Goal: Task Accomplishment & Management: Use online tool/utility

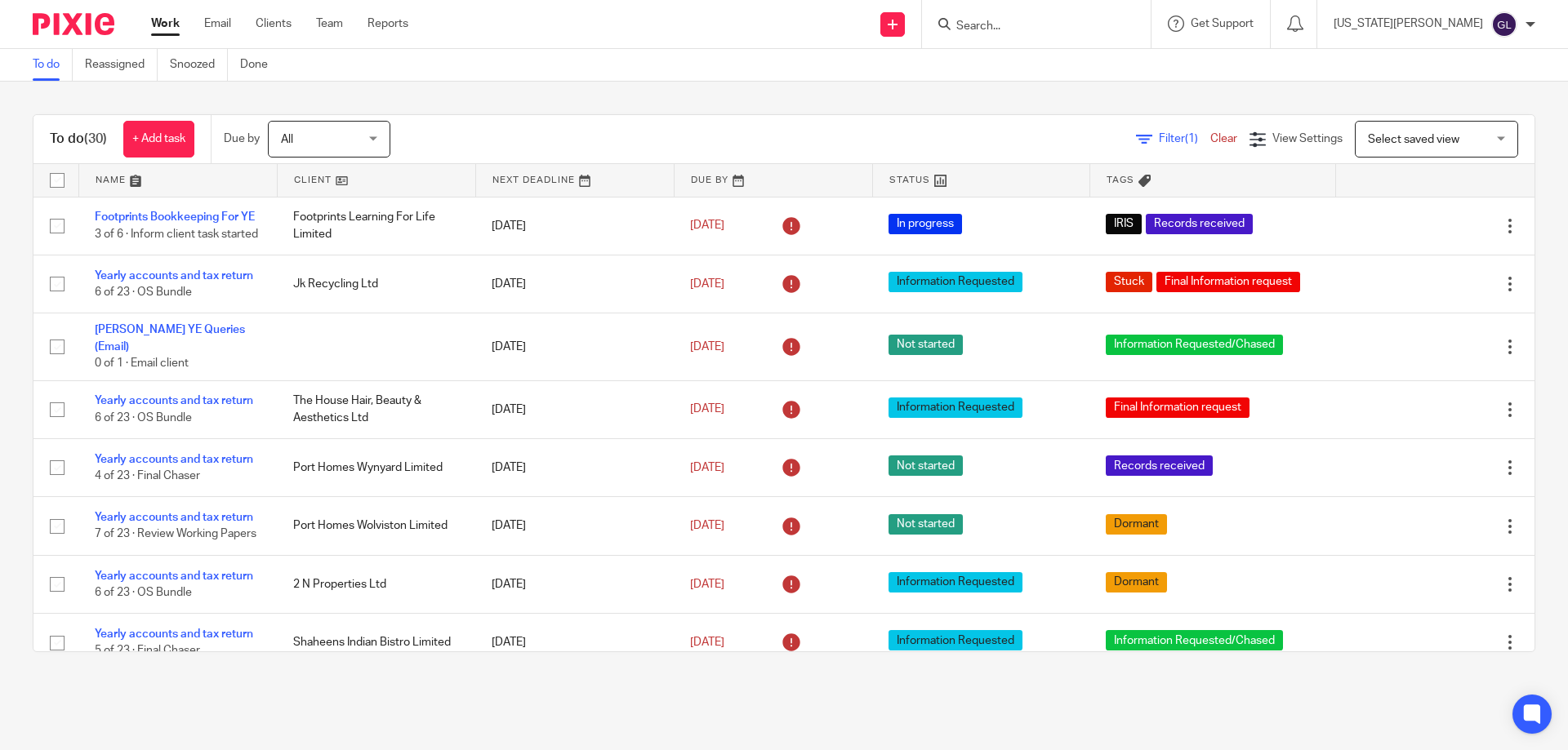
scroll to position [1345, 0]
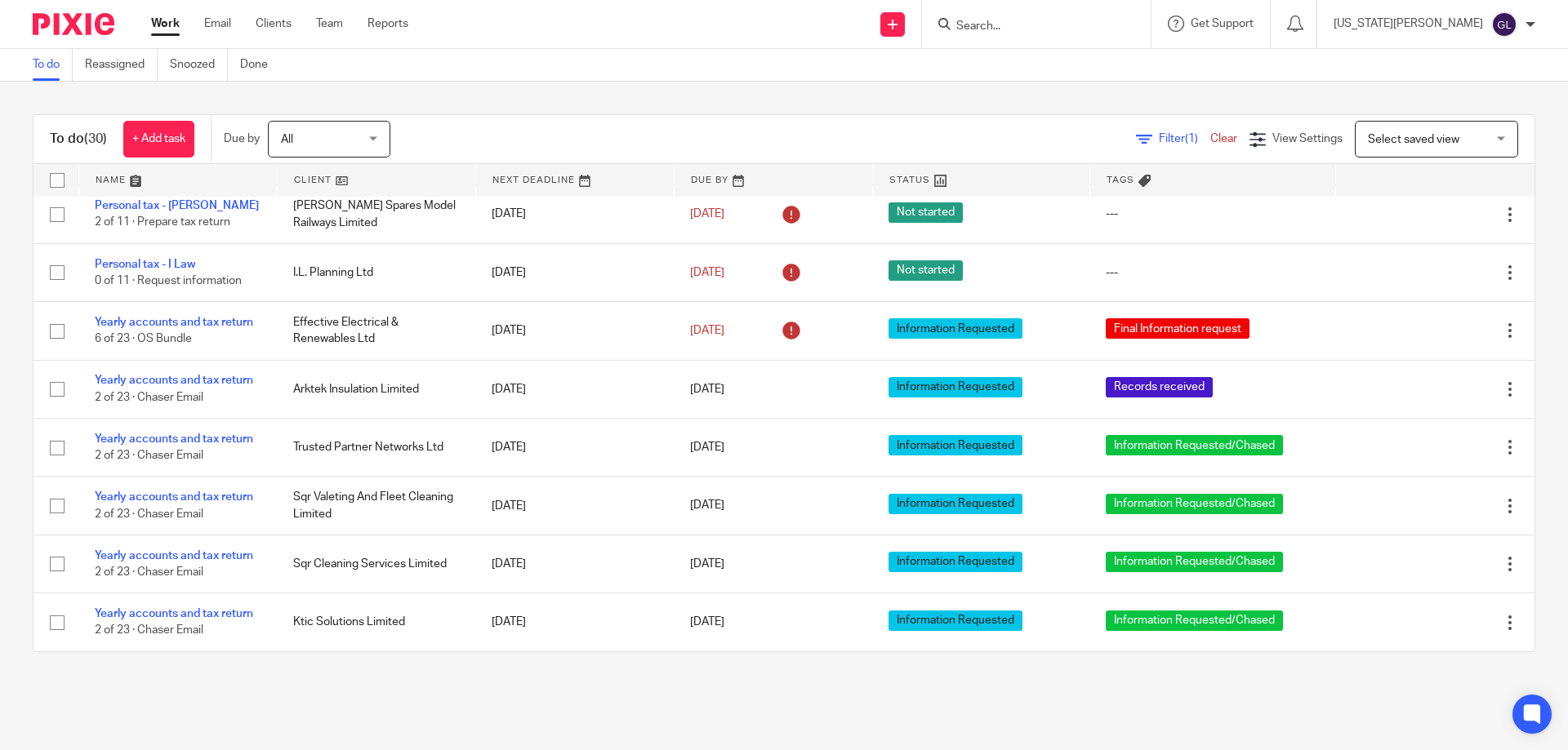
click at [1081, 26] on input "Search" at bounding box center [1027, 27] width 147 height 15
type input "o"
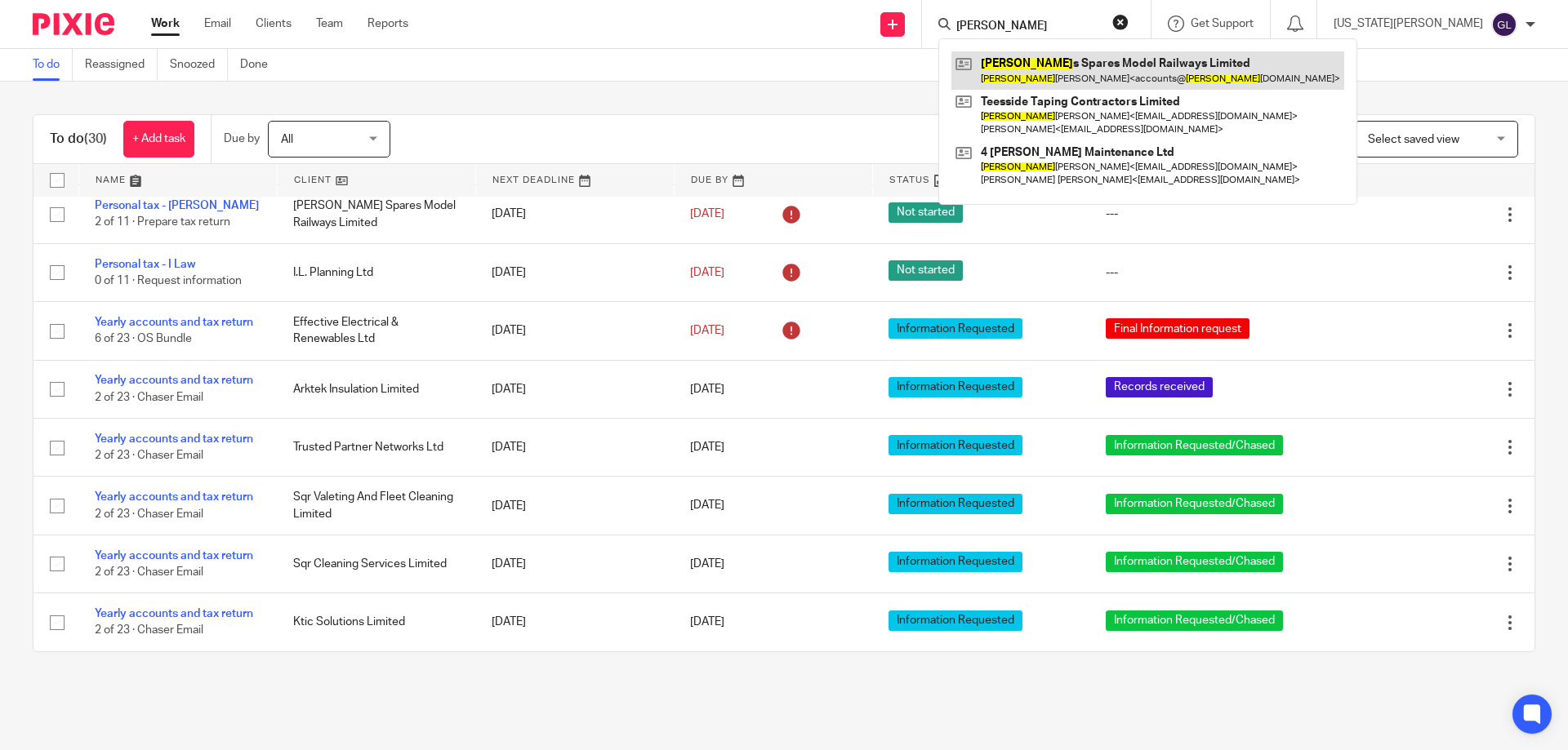
type input "peter"
click at [1117, 65] on link at bounding box center [1147, 70] width 392 height 38
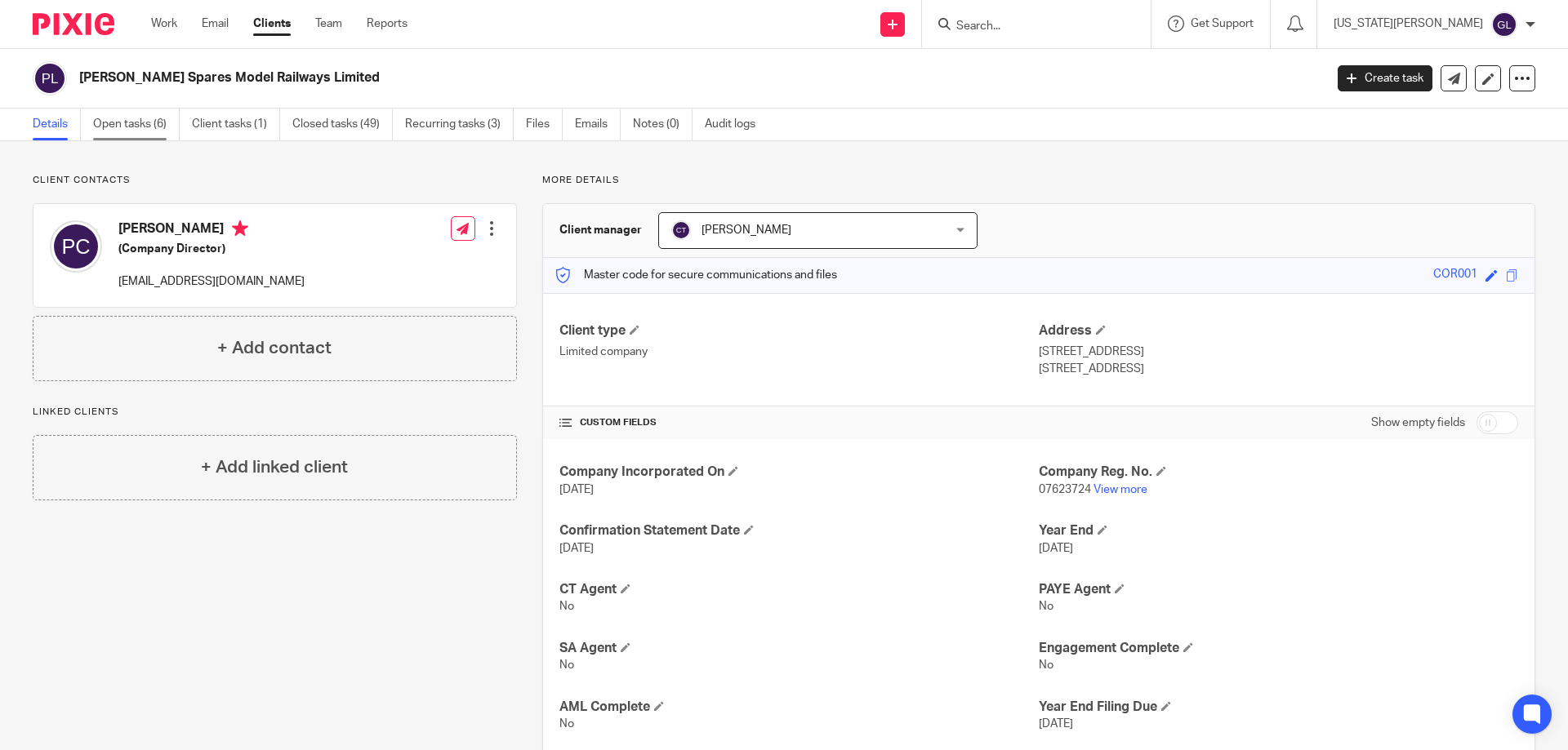
click at [138, 126] on link "Open tasks (6)" at bounding box center [137, 124] width 87 height 32
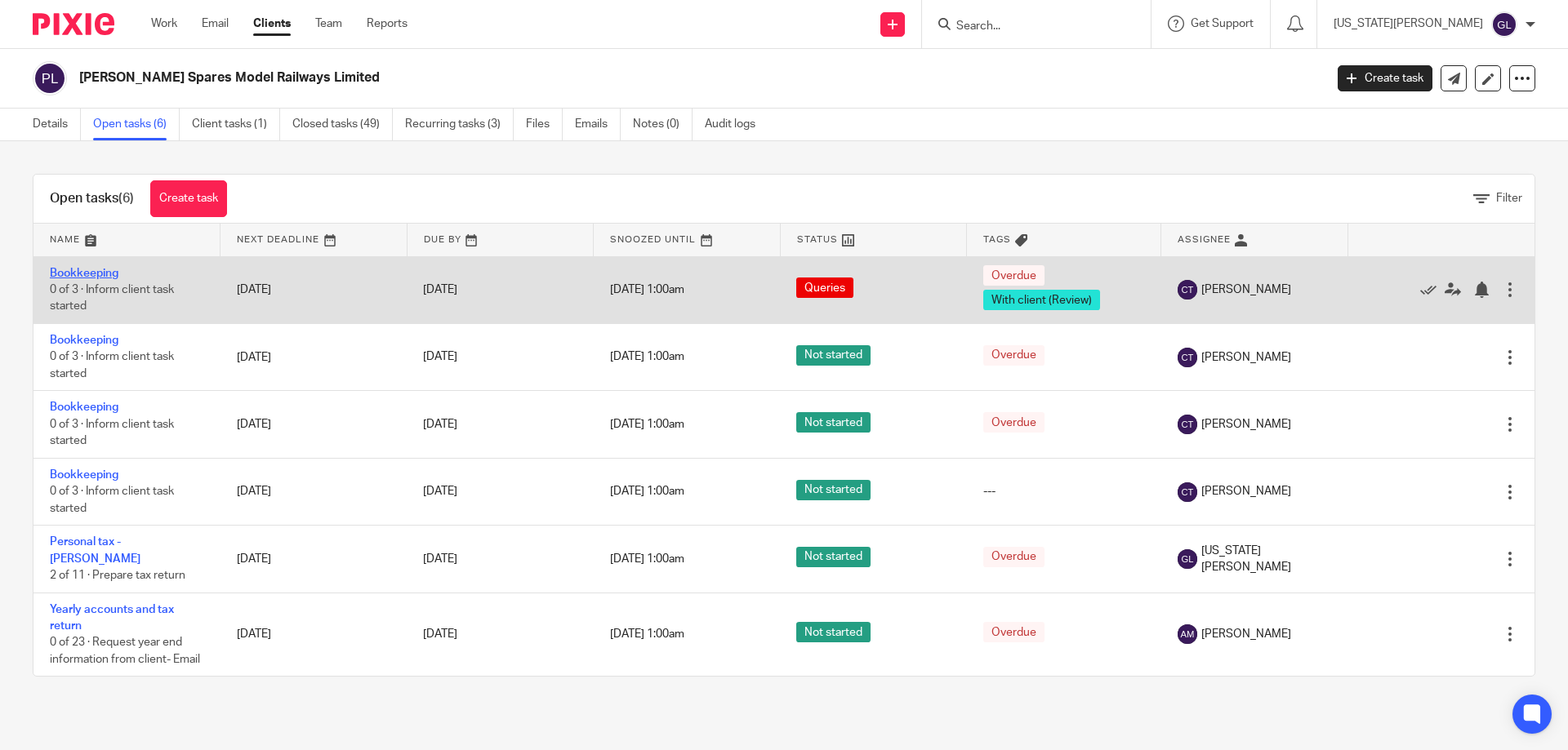
click at [91, 272] on link "Bookkeeping" at bounding box center [84, 273] width 69 height 11
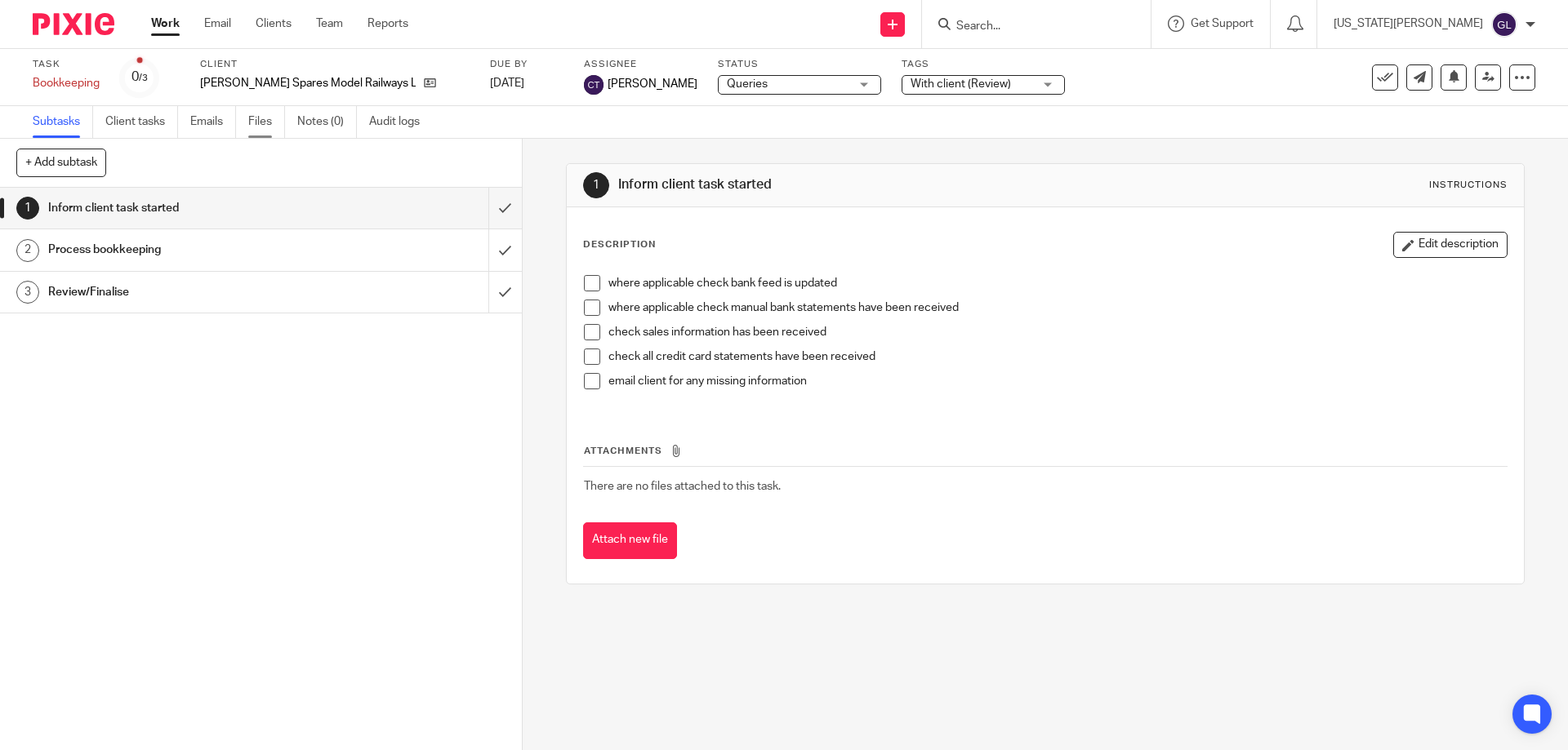
click at [267, 126] on link "Files" at bounding box center [266, 122] width 37 height 32
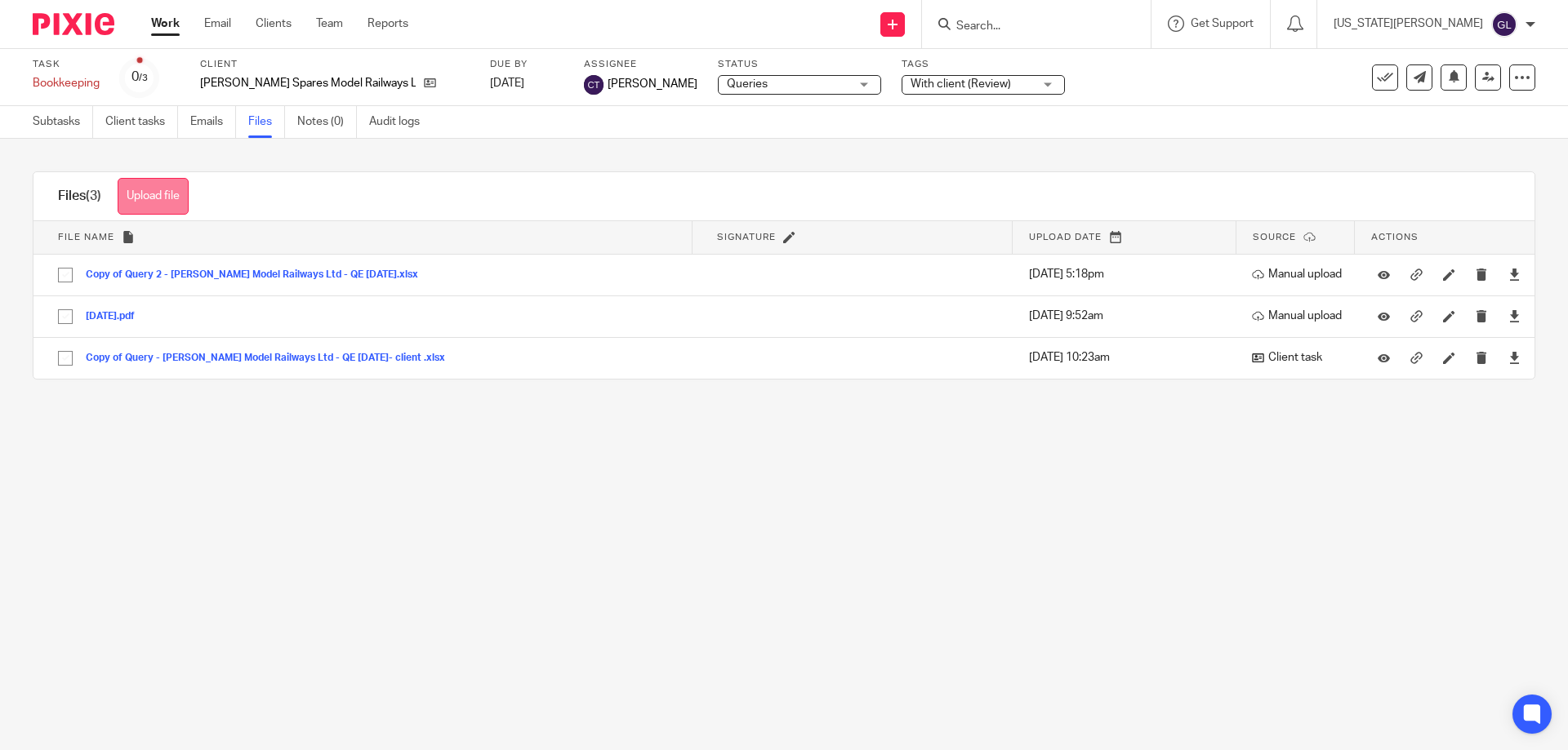
click at [149, 190] on button "Upload file" at bounding box center [153, 196] width 71 height 37
